Goal: Obtain resource: Obtain resource

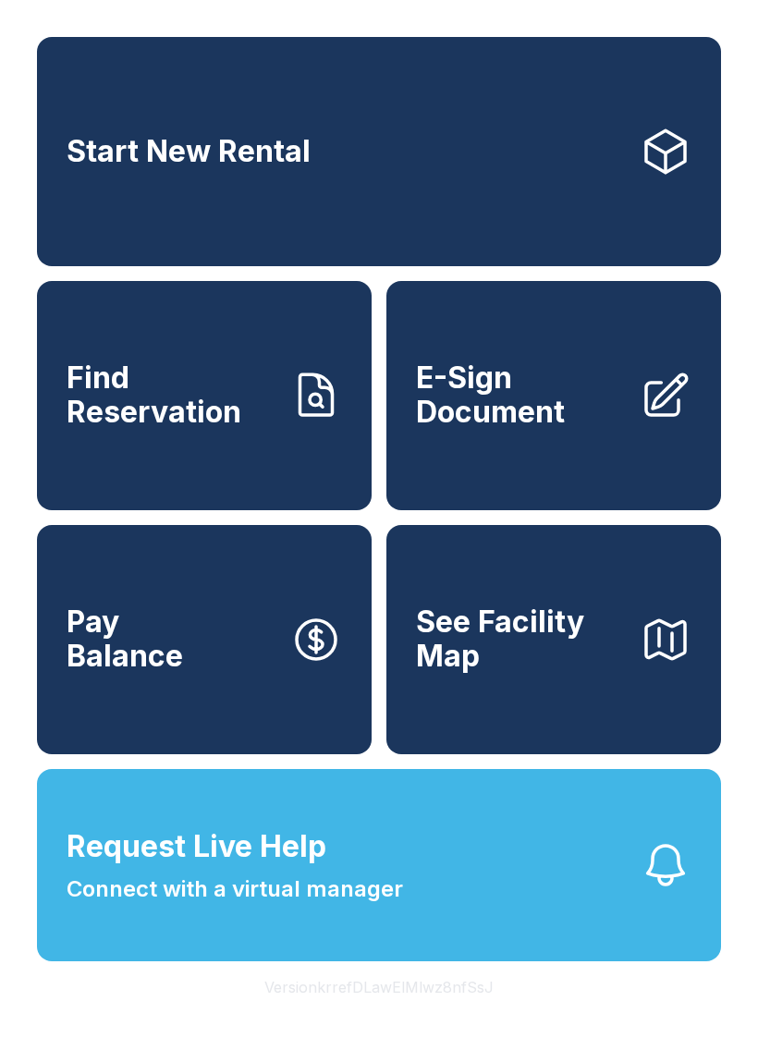
click at [470, 112] on link "Start New Rental" at bounding box center [379, 151] width 684 height 229
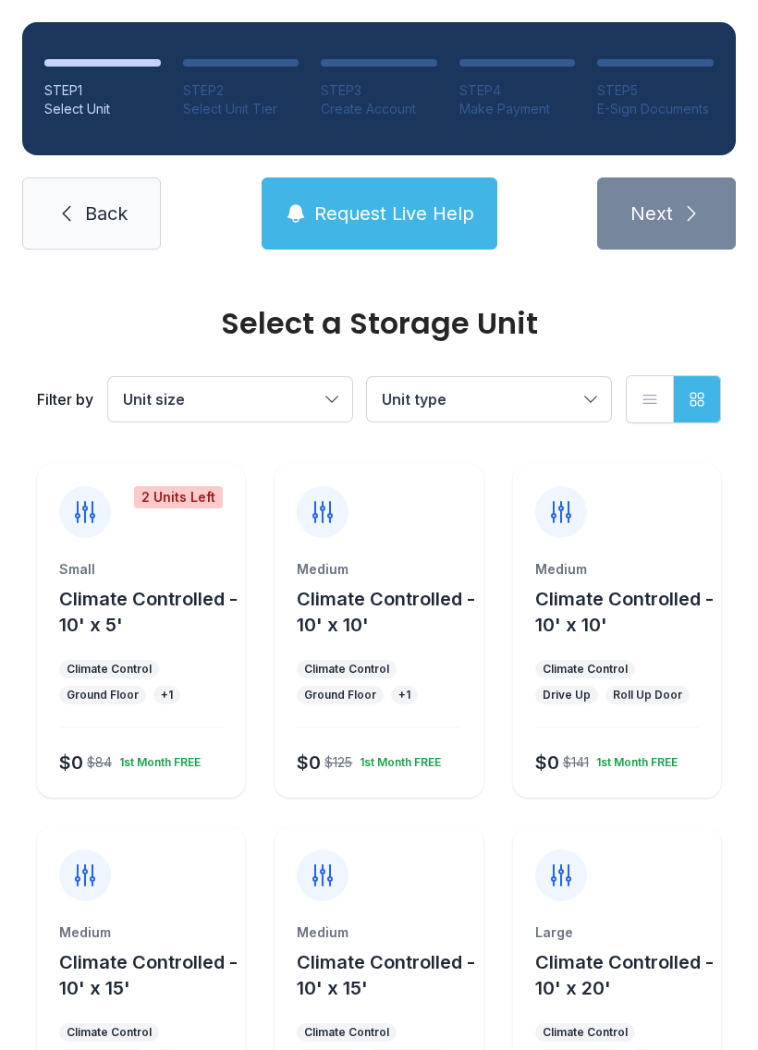
click at [91, 208] on span "Back" at bounding box center [106, 214] width 43 height 26
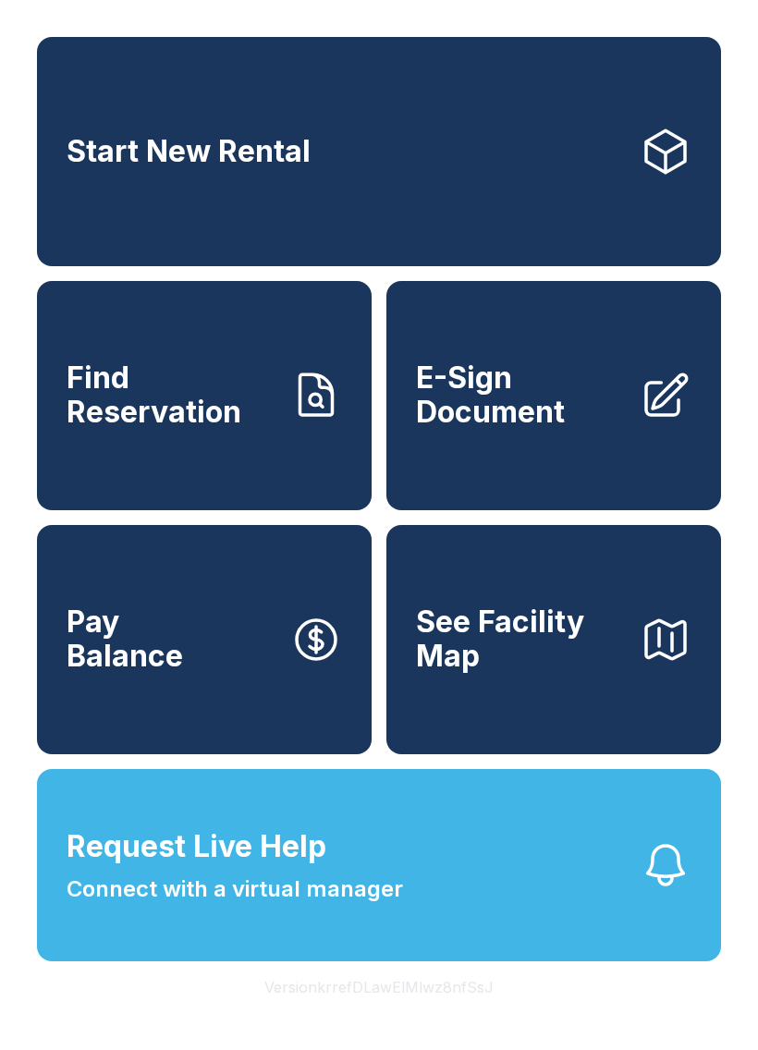
click at [546, 398] on span "E-Sign Document" at bounding box center [520, 395] width 209 height 67
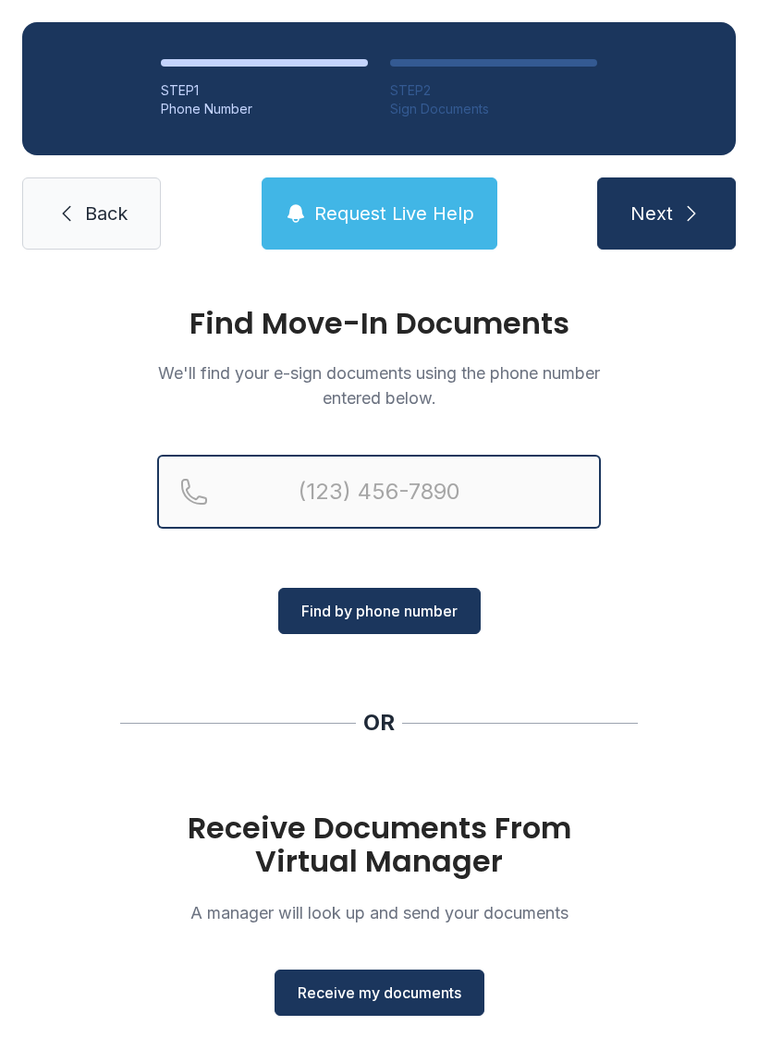
click at [334, 498] on input "Reservation phone number" at bounding box center [379, 492] width 444 height 74
type input "(706) 983-343"
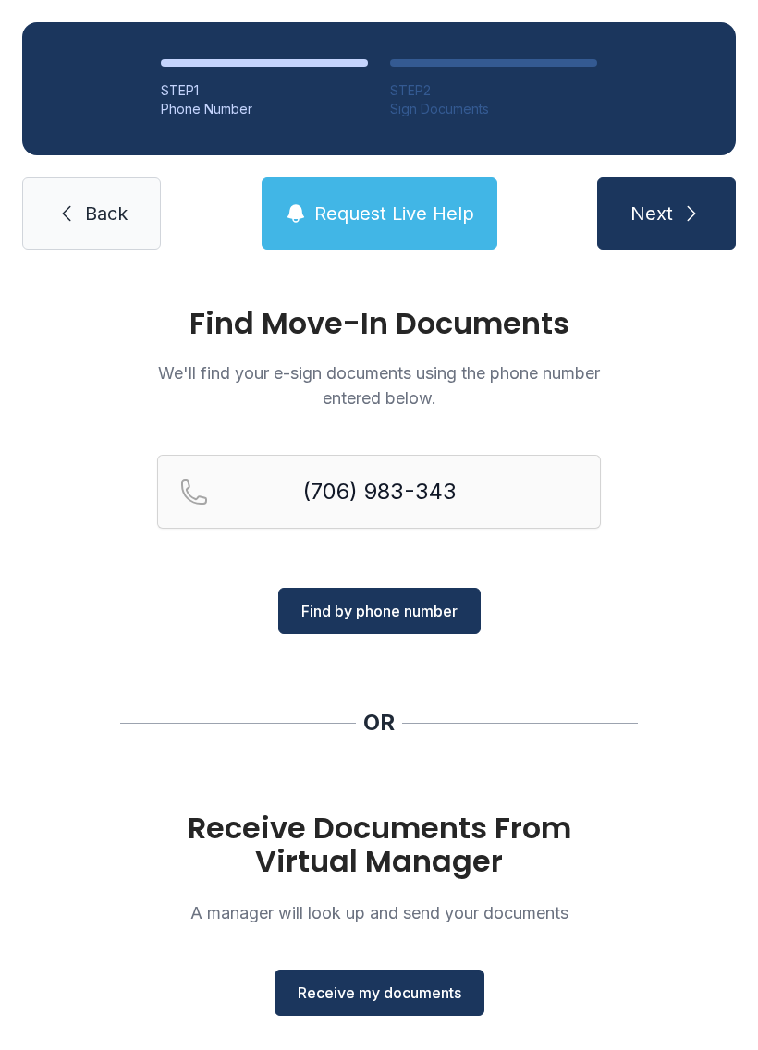
click at [88, 210] on span "Back" at bounding box center [106, 214] width 43 height 26
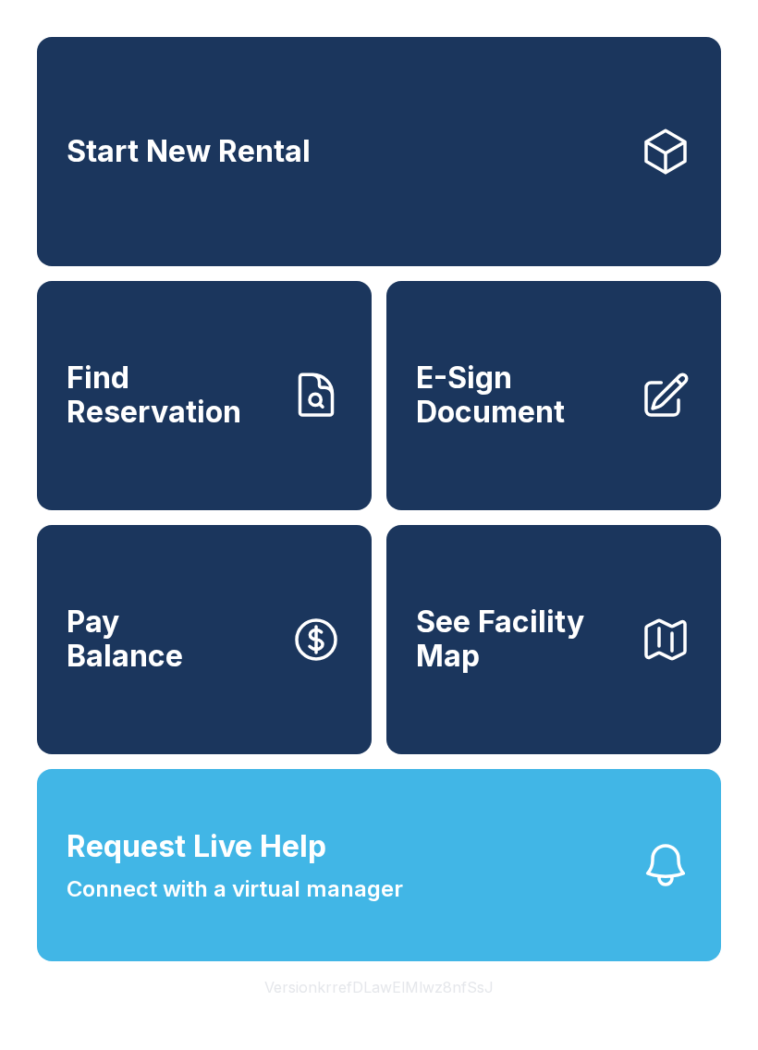
click at [553, 397] on span "E-Sign Document" at bounding box center [520, 395] width 209 height 67
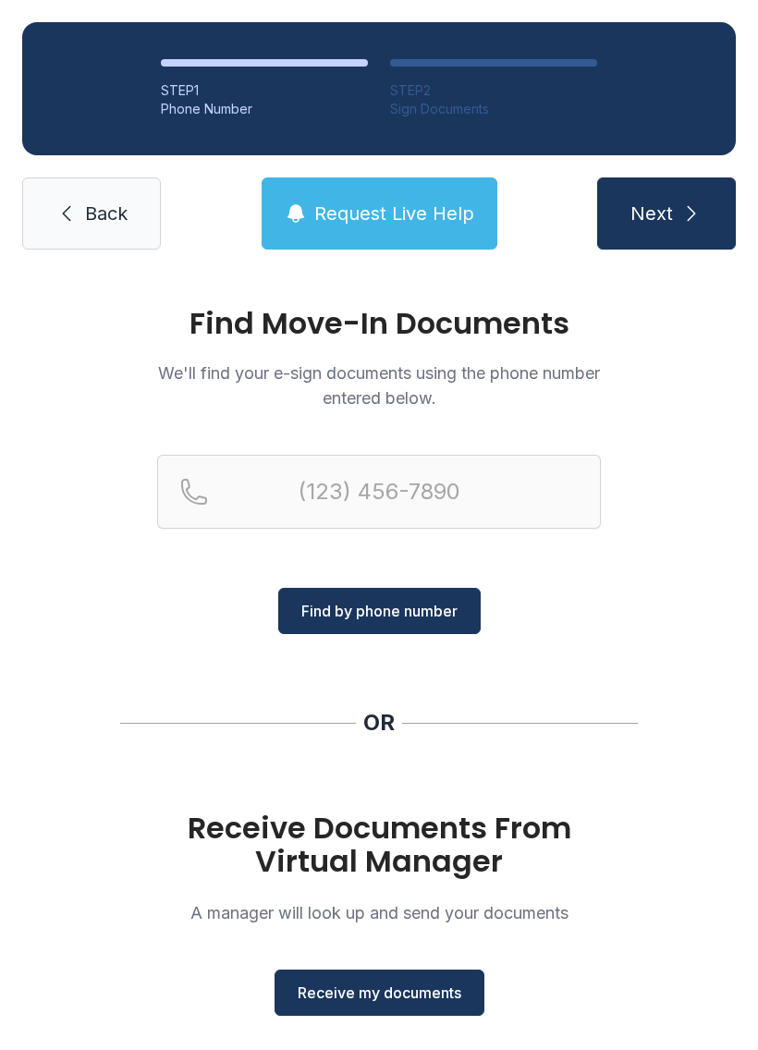
click at [405, 998] on span "Receive my documents" at bounding box center [380, 993] width 164 height 22
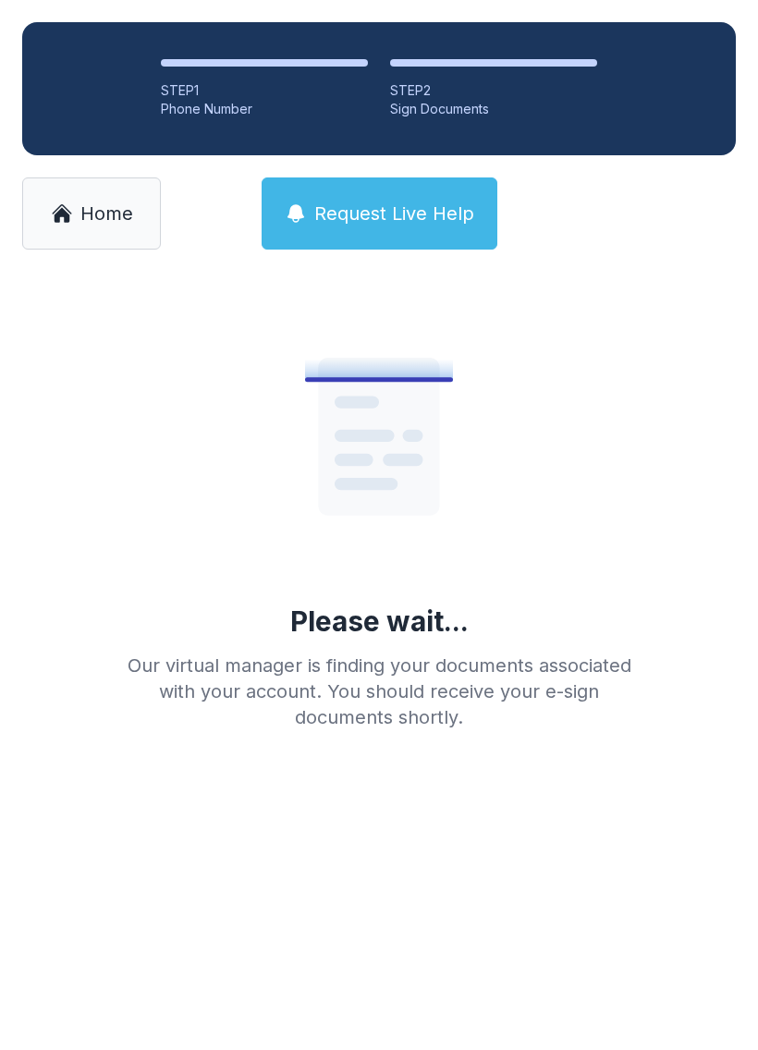
click at [114, 245] on link "Home" at bounding box center [91, 214] width 139 height 72
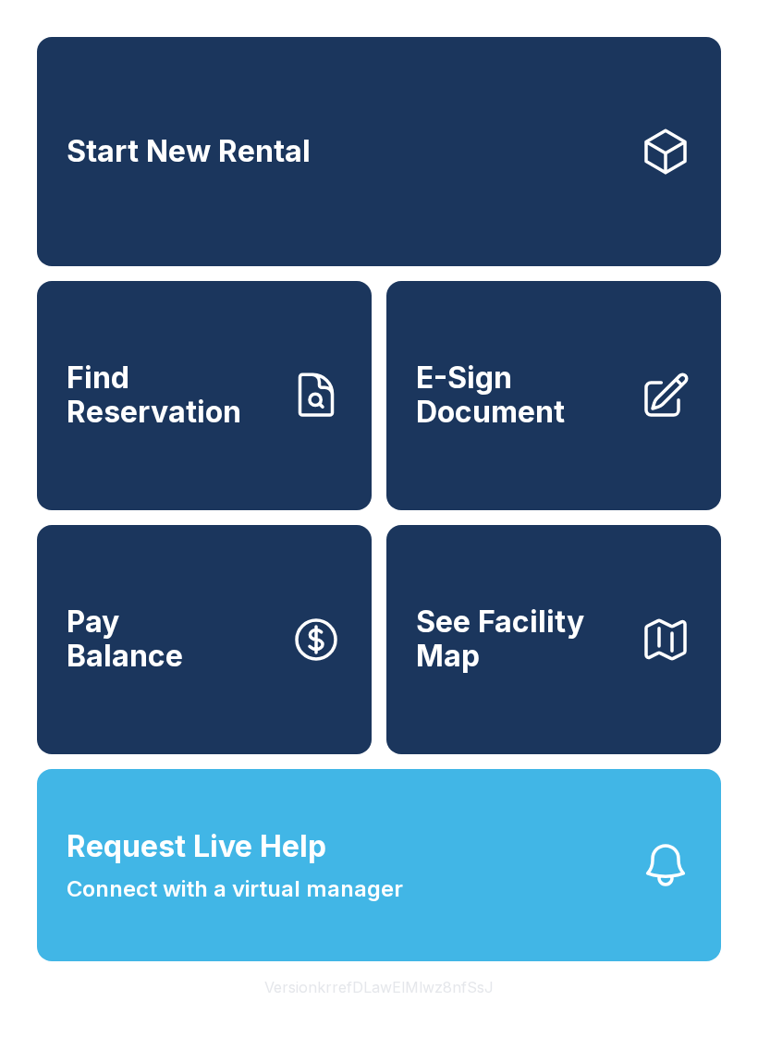
click at [567, 455] on link "E-Sign Document" at bounding box center [553, 395] width 335 height 229
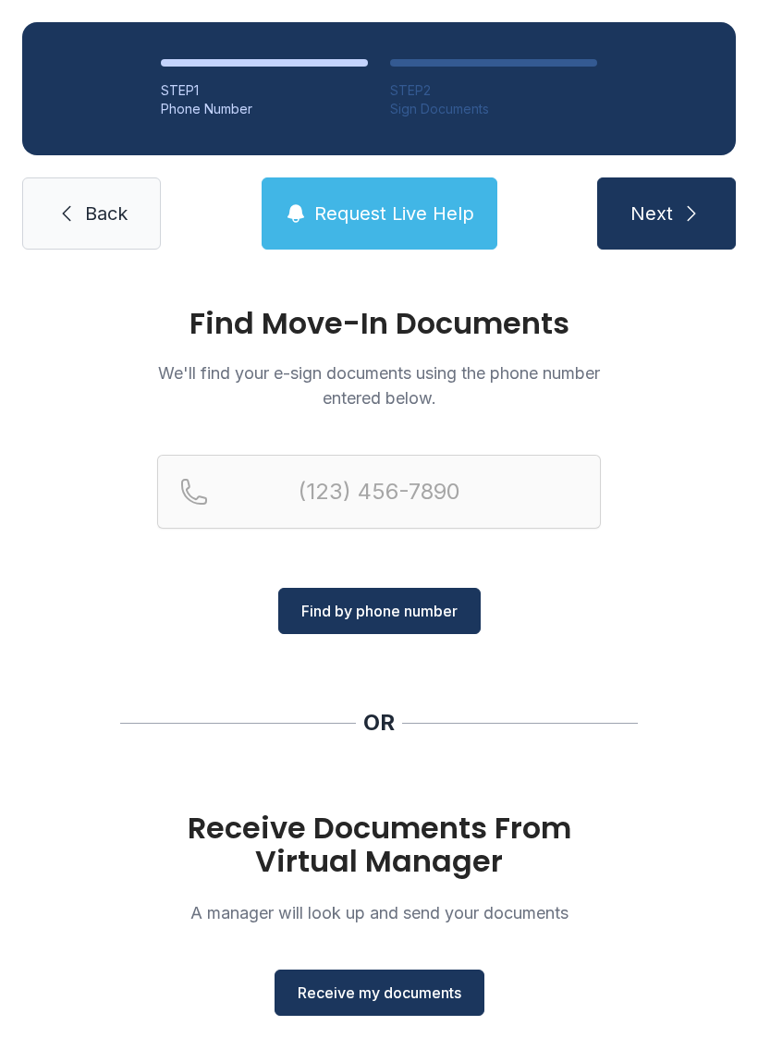
click at [405, 1000] on span "Receive my documents" at bounding box center [380, 993] width 164 height 22
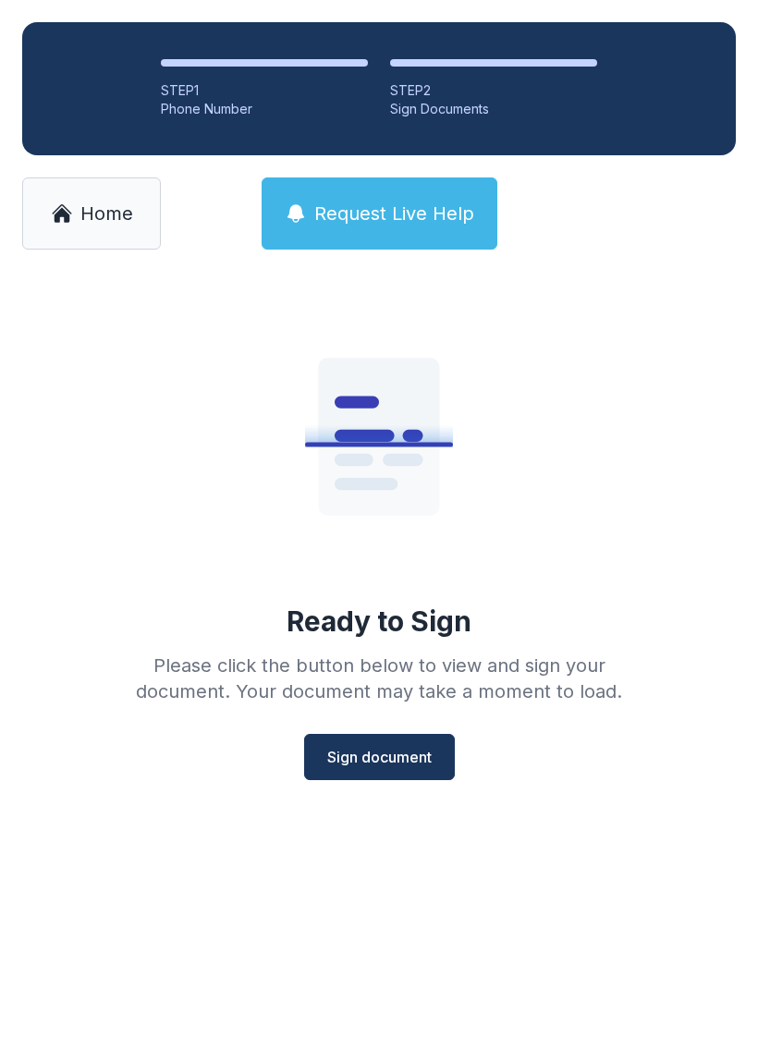
click at [112, 202] on span "Home" at bounding box center [106, 214] width 53 height 26
